Goal: Information Seeking & Learning: Learn about a topic

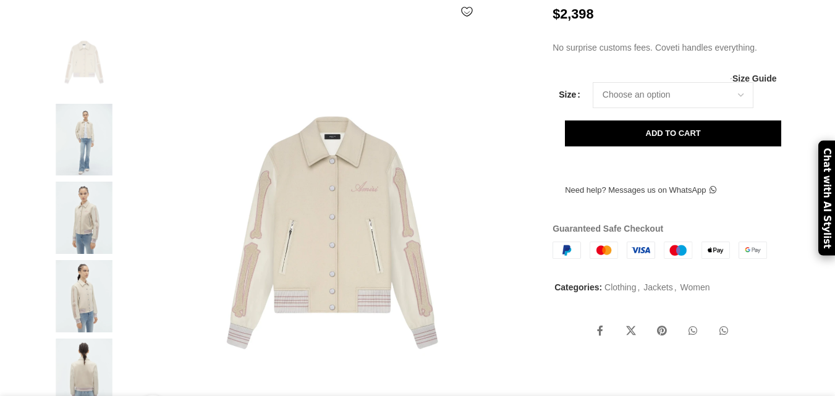
click at [339, 186] on img at bounding box center [333, 230] width 410 height 410
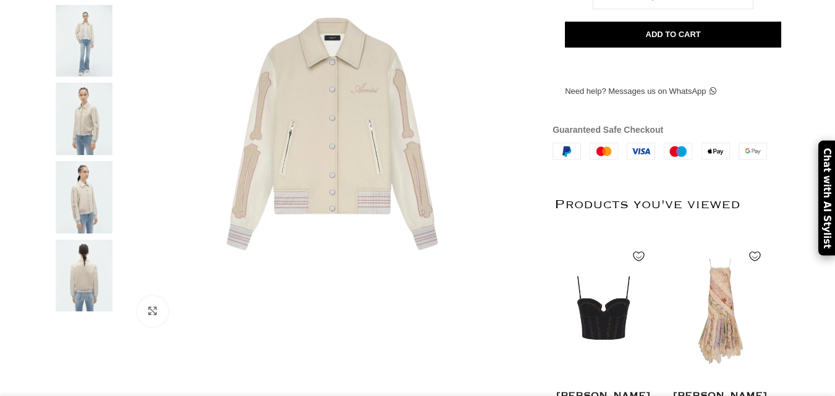
click at [82, 75] on img at bounding box center [83, 41] width 75 height 72
drag, startPoint x: 82, startPoint y: 75, endPoint x: 77, endPoint y: 70, distance: 7.0
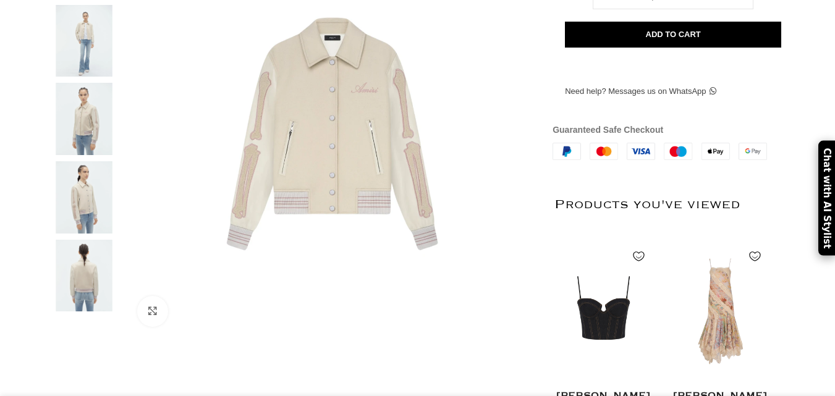
click at [77, 70] on img at bounding box center [83, 41] width 75 height 72
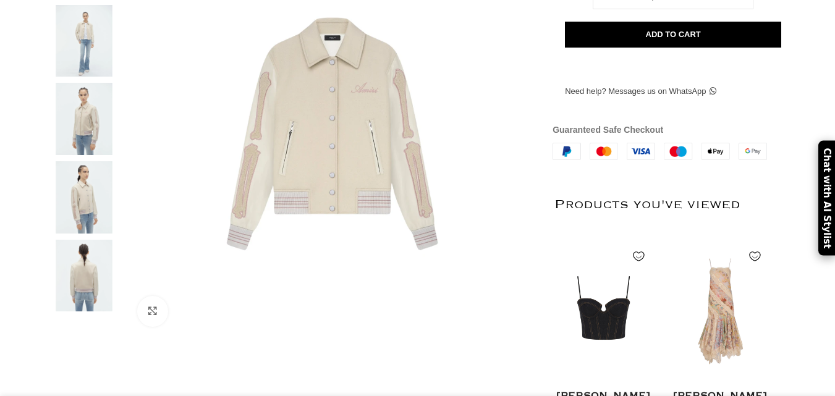
click at [77, 70] on img at bounding box center [83, 41] width 75 height 72
click at [369, 146] on img at bounding box center [333, 131] width 410 height 410
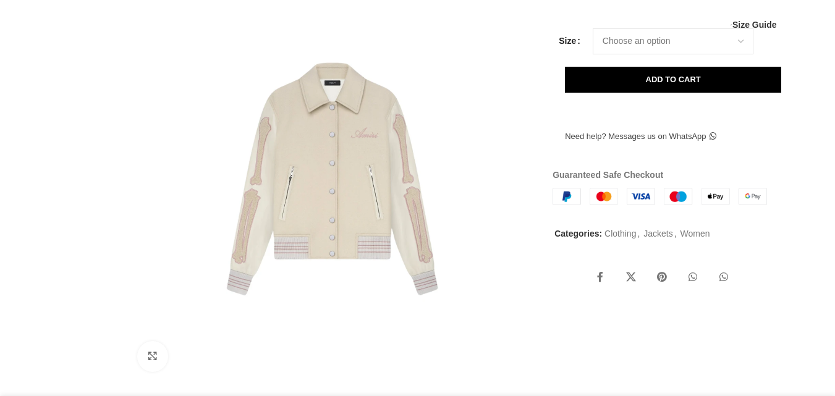
scroll to position [268, 0]
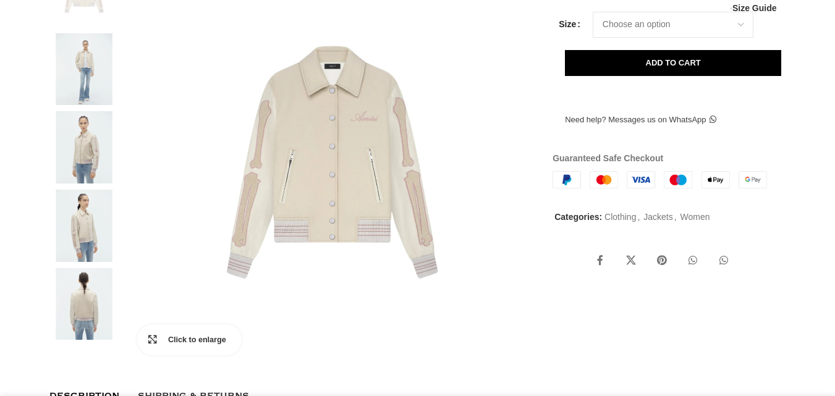
click at [148, 355] on link "Click to enlarge" at bounding box center [189, 339] width 104 height 31
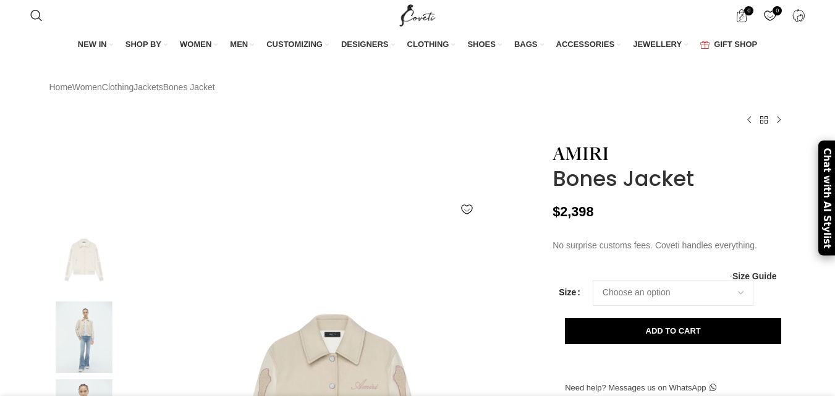
click at [87, 340] on img at bounding box center [83, 337] width 75 height 72
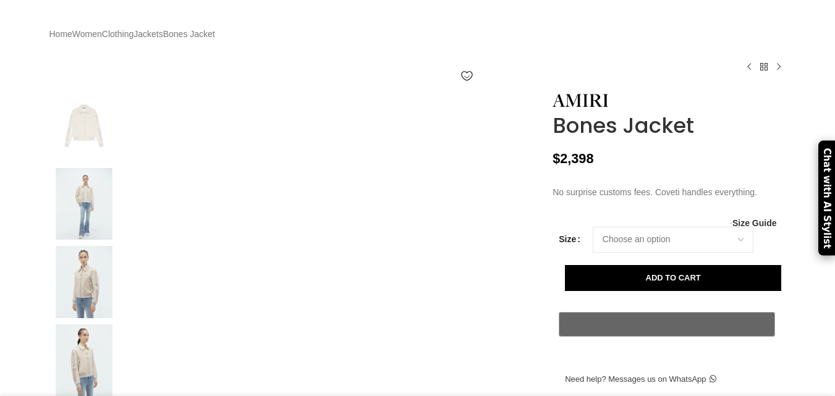
scroll to position [0, 130]
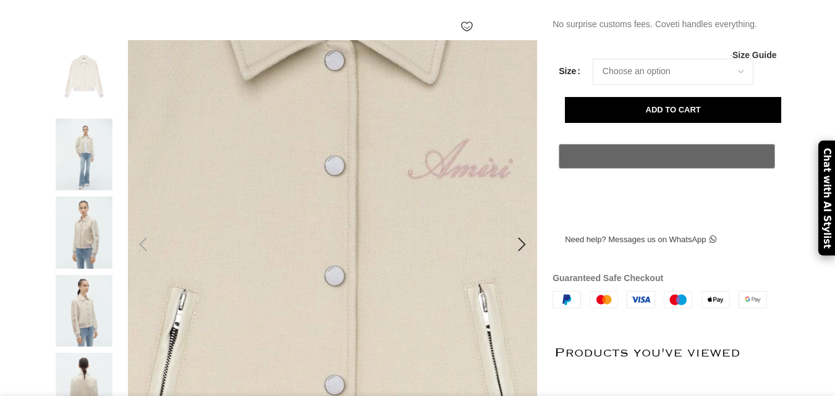
click at [331, 217] on img at bounding box center [335, 328] width 1185 height 1582
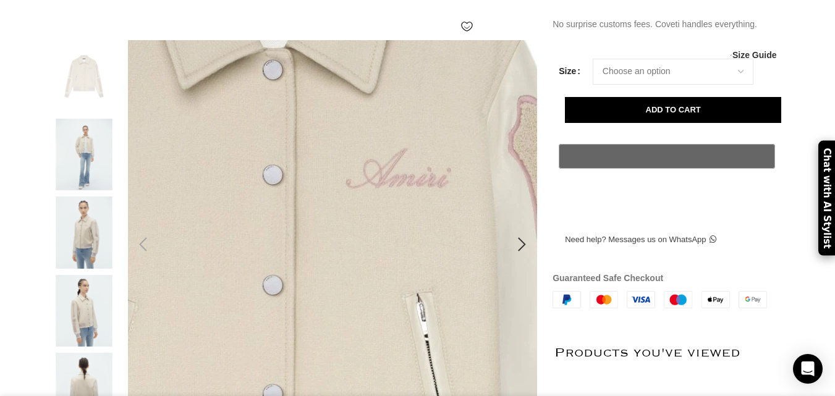
click at [363, 214] on img at bounding box center [273, 337] width 1185 height 1582
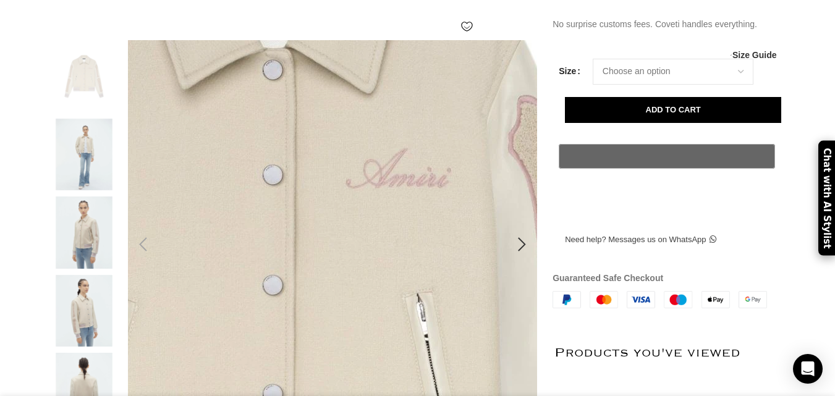
click at [363, 214] on img at bounding box center [273, 337] width 1185 height 1582
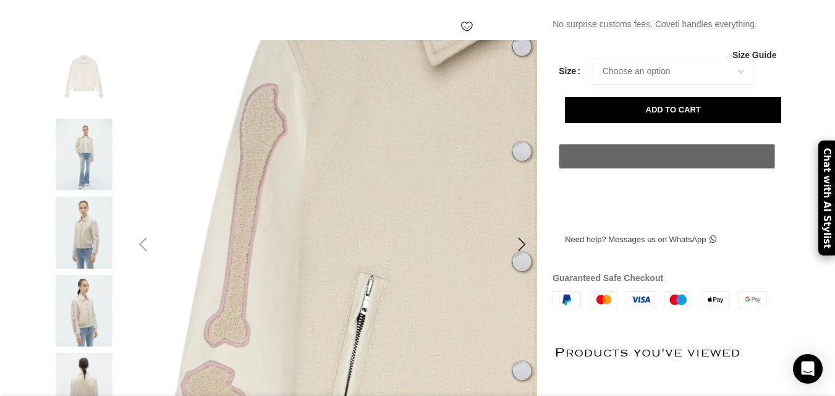
click at [368, 210] on img at bounding box center [522, 313] width 1185 height 1582
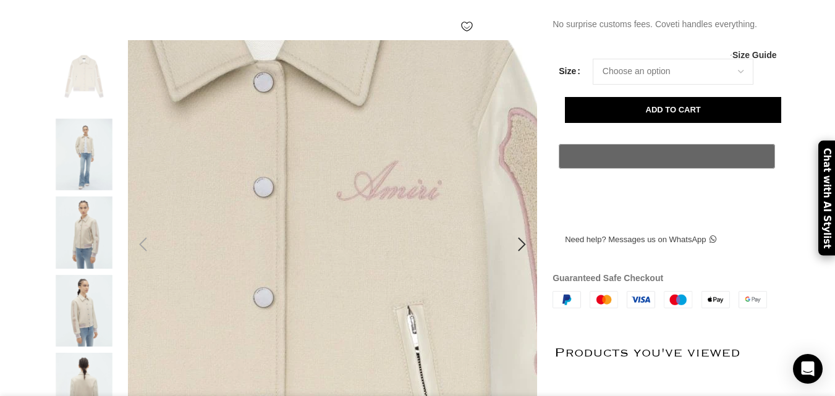
click at [368, 210] on img at bounding box center [264, 349] width 1185 height 1582
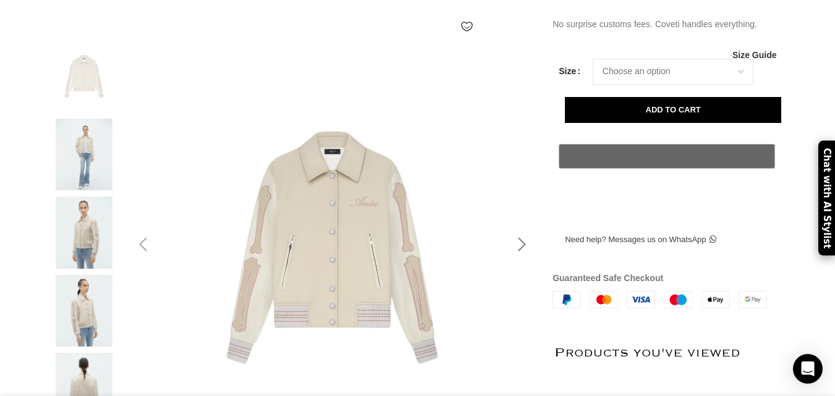
click at [518, 245] on div at bounding box center [521, 244] width 31 height 31
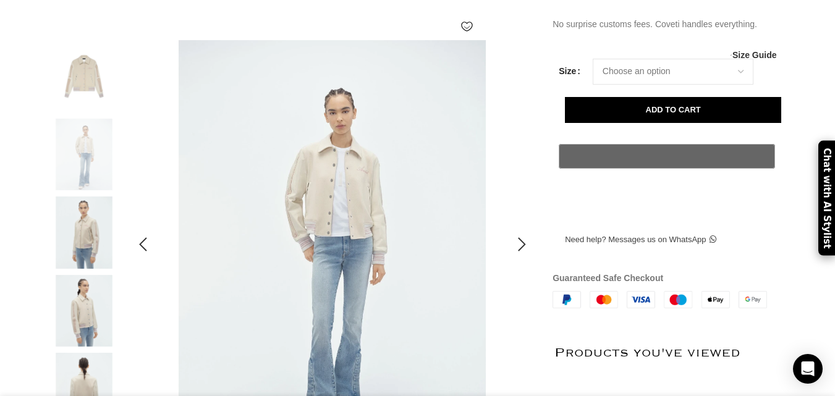
scroll to position [0, 260]
click at [520, 243] on div at bounding box center [521, 244] width 31 height 31
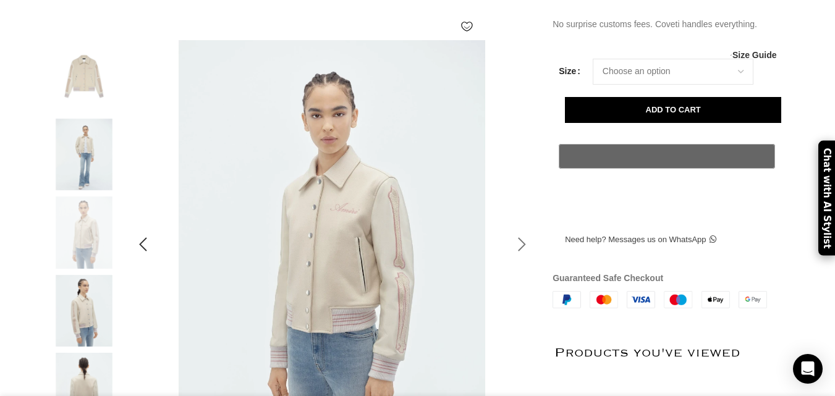
click at [531, 245] on div at bounding box center [521, 244] width 31 height 31
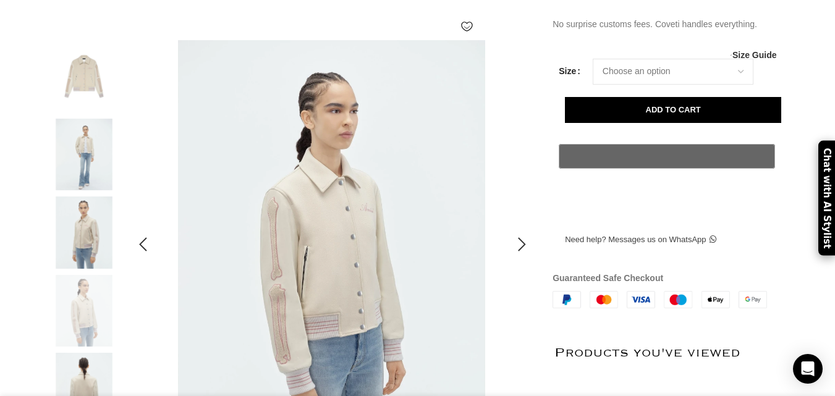
click at [520, 250] on div at bounding box center [521, 244] width 31 height 31
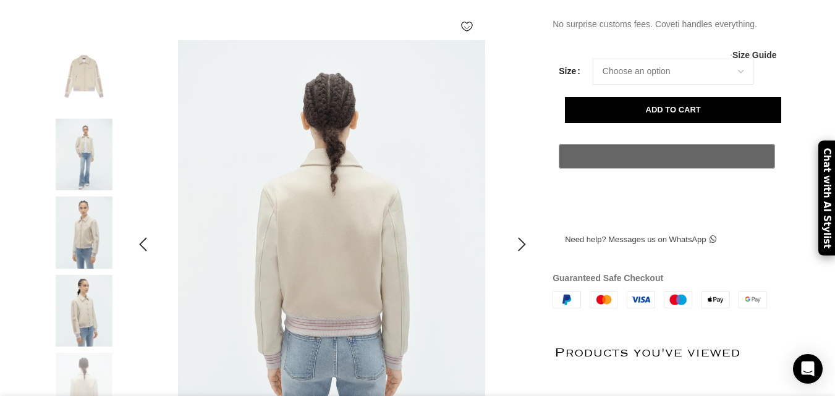
scroll to position [0, 390]
click at [518, 255] on div at bounding box center [521, 244] width 31 height 31
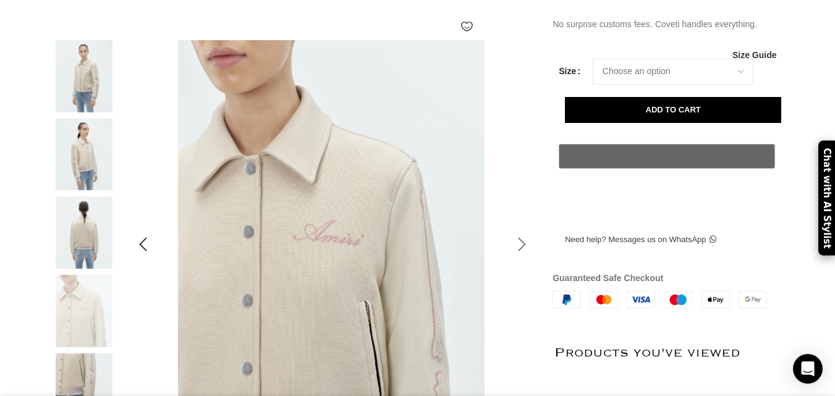
click at [524, 251] on div at bounding box center [521, 244] width 31 height 31
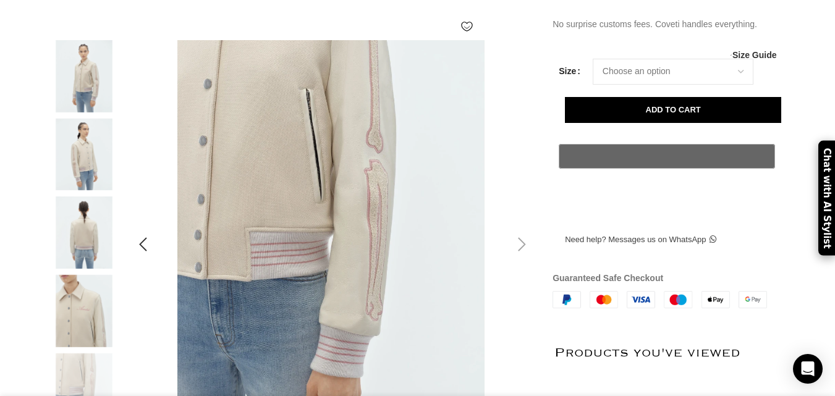
click at [523, 243] on div at bounding box center [521, 244] width 31 height 31
click at [521, 249] on div at bounding box center [521, 244] width 31 height 31
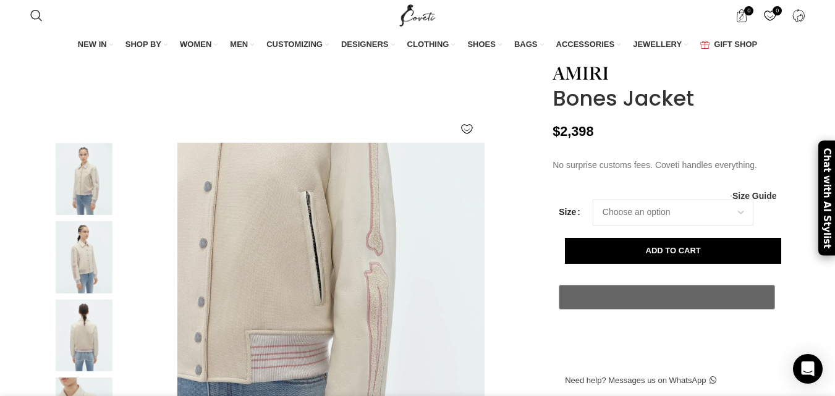
scroll to position [0, 520]
